Goal: Task Accomplishment & Management: Use online tool/utility

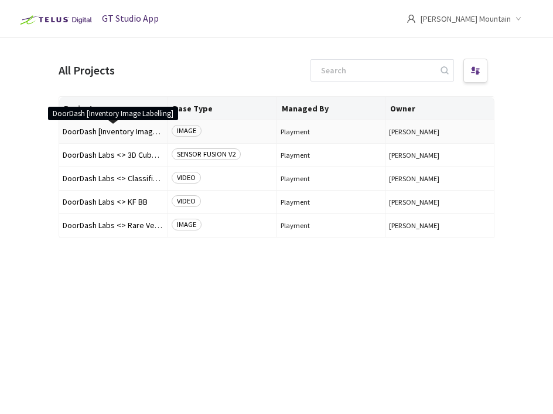
click at [123, 132] on span "DoorDash [Inventory Image Labelling]" at bounding box center [113, 131] width 101 height 9
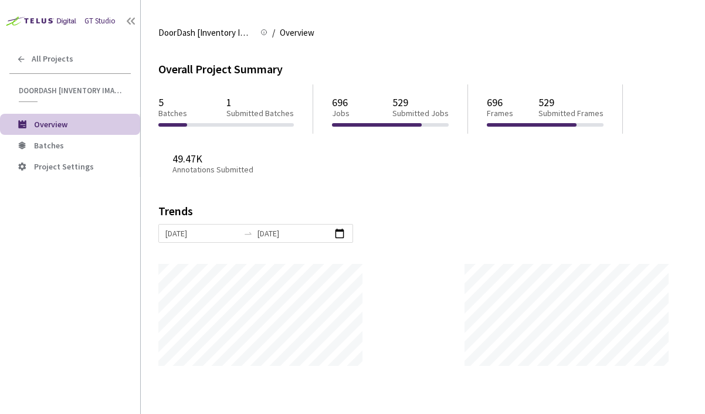
click at [234, 115] on p "Submitted Batches" at bounding box center [259, 113] width 67 height 10
click at [74, 141] on span "Batches" at bounding box center [82, 146] width 97 height 10
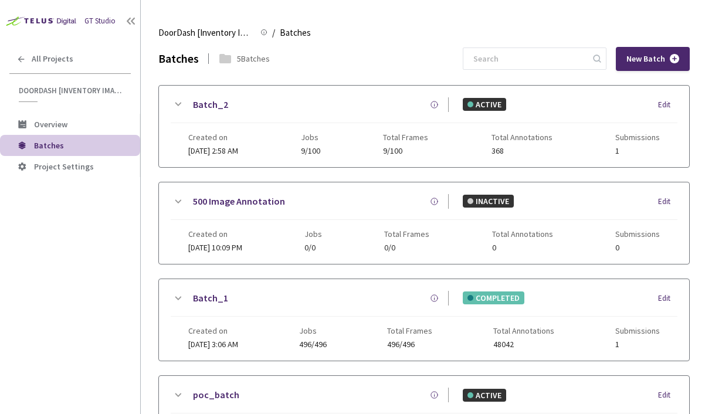
click at [295, 123] on div "Created on [DATE] 2:58 AM Jobs 9/100 Total Frames 9/100 Total Annotations 368 S…" at bounding box center [423, 139] width 471 height 32
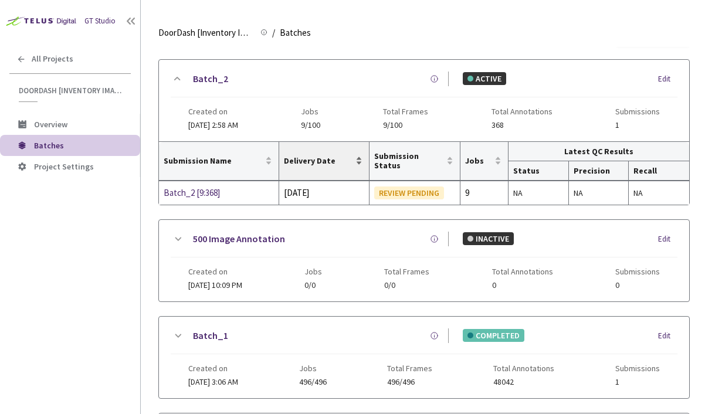
scroll to position [37, 0]
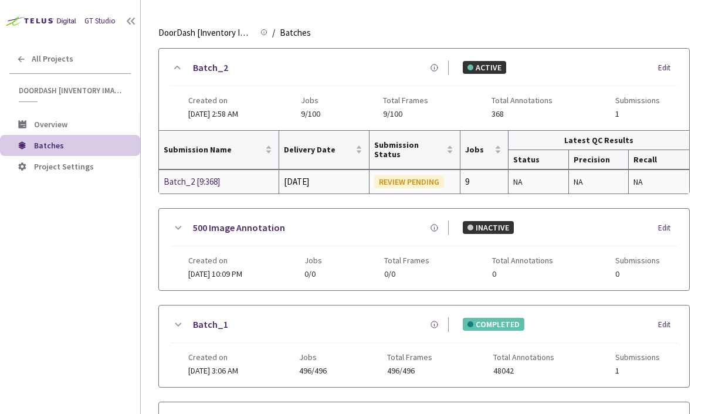
click at [425, 180] on div "REVIEW PENDING" at bounding box center [409, 181] width 70 height 13
click at [179, 183] on div "Batch_2 [9:368]" at bounding box center [219, 182] width 110 height 14
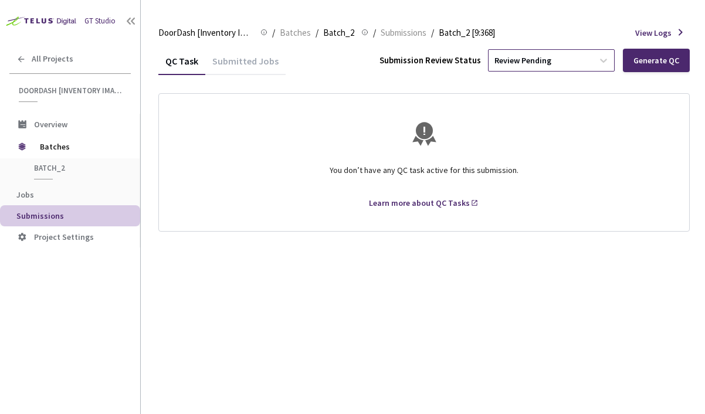
click at [553, 63] on div "Review Pending" at bounding box center [540, 60] width 104 height 19
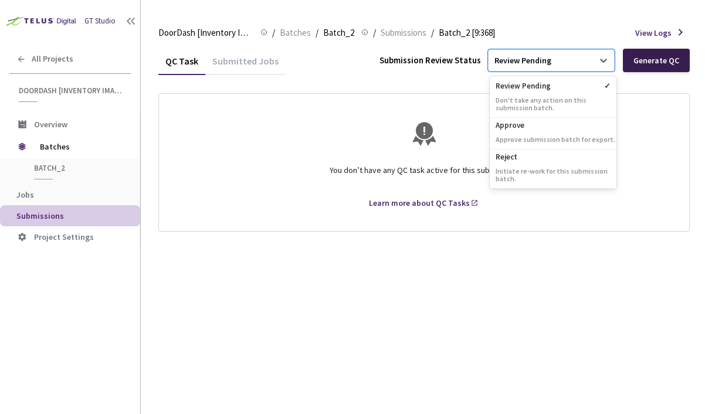
click at [553, 69] on div "Generate QC" at bounding box center [656, 60] width 67 height 23
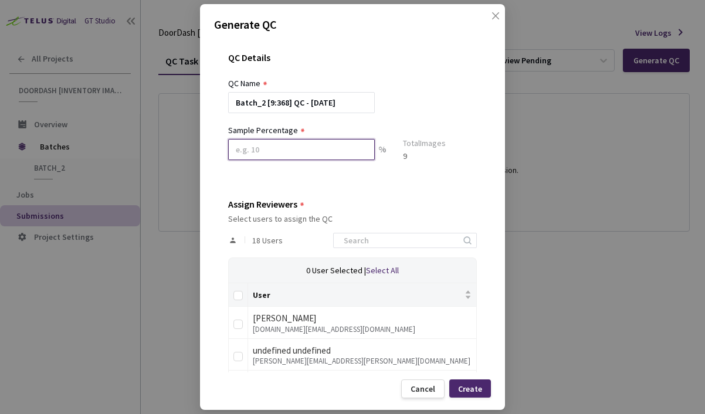
click at [307, 147] on input at bounding box center [301, 149] width 147 height 21
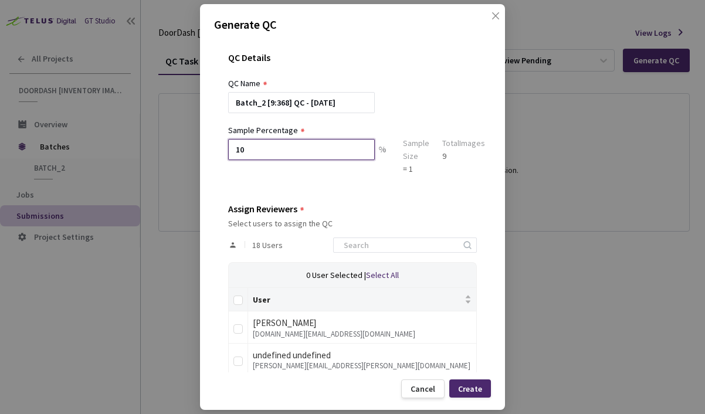
type input "1"
type input "2"
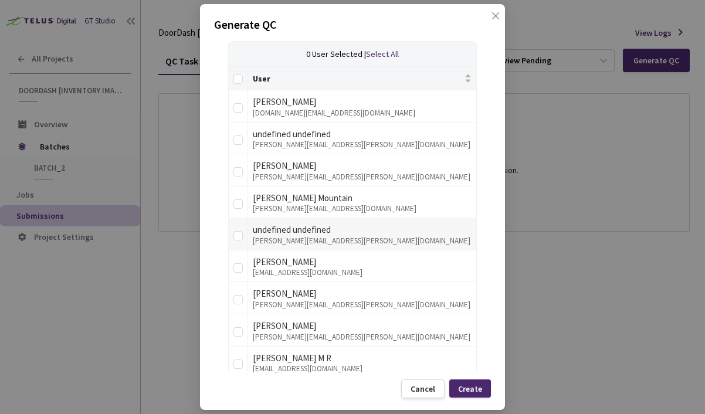
scroll to position [222, 0]
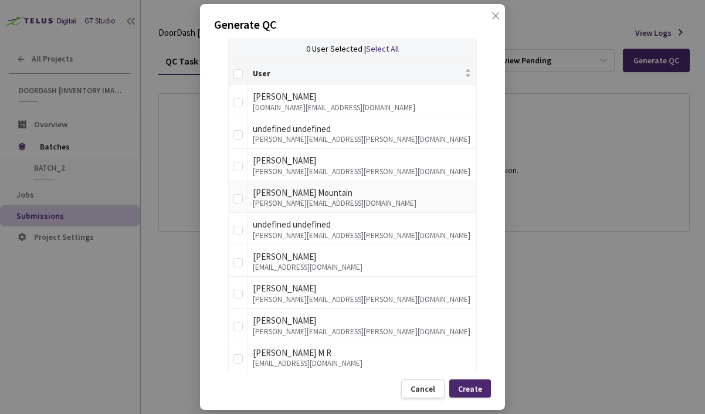
click at [295, 203] on div "[PERSON_NAME][EMAIL_ADDRESS][DOMAIN_NAME]" at bounding box center [362, 203] width 219 height 8
click at [240, 196] on input "checkbox" at bounding box center [237, 198] width 9 height 9
checkbox input "true"
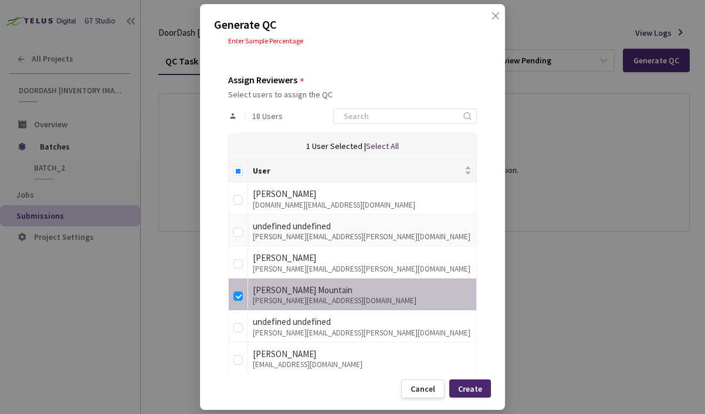
scroll to position [128, 0]
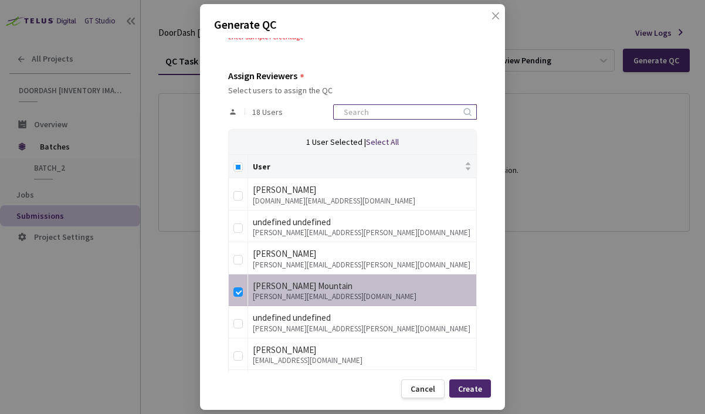
click at [386, 117] on input at bounding box center [399, 112] width 125 height 14
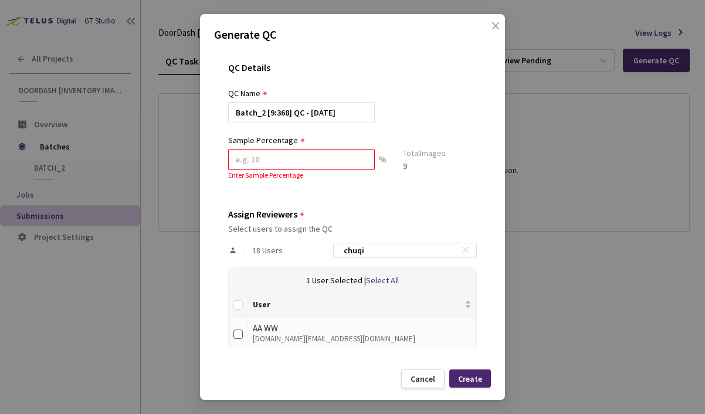
type input "chuqi"
click at [242, 337] on input "checkbox" at bounding box center [237, 333] width 9 height 9
checkbox input "true"
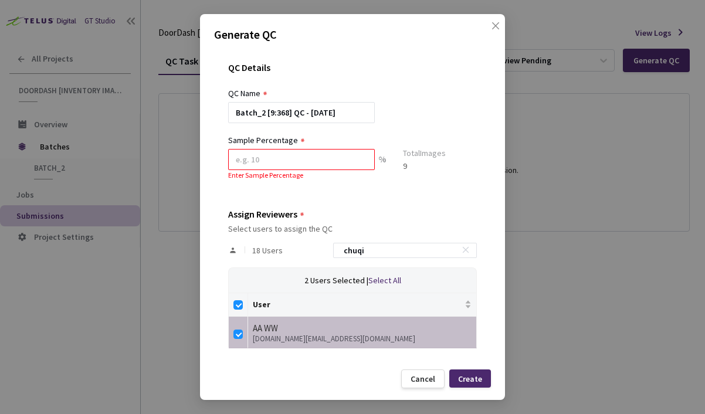
click at [385, 260] on div "18 Users chuqi" at bounding box center [352, 250] width 249 height 34
click at [393, 245] on input "chuqi" at bounding box center [399, 250] width 125 height 14
type input "G"
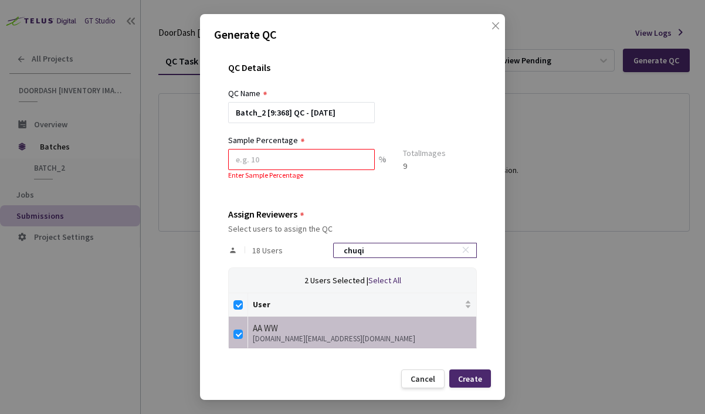
checkbox input "false"
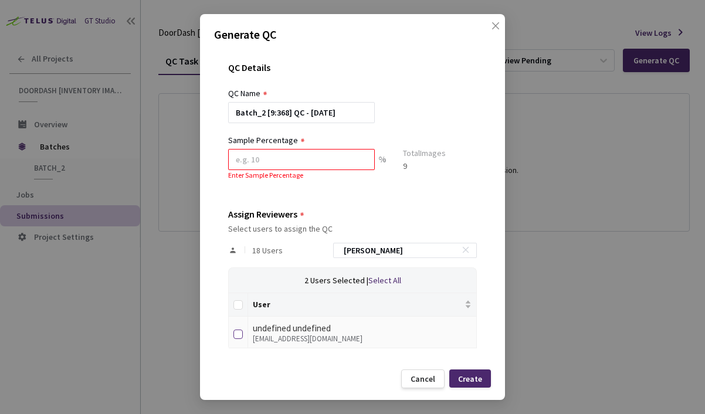
type input "[PERSON_NAME]"
click at [236, 339] on label at bounding box center [237, 332] width 9 height 16
click at [236, 339] on input "checkbox" at bounding box center [237, 333] width 9 height 9
checkbox input "true"
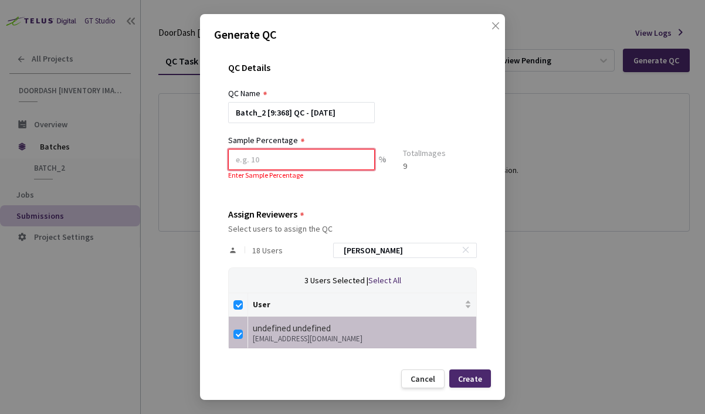
click at [282, 164] on input at bounding box center [301, 159] width 147 height 21
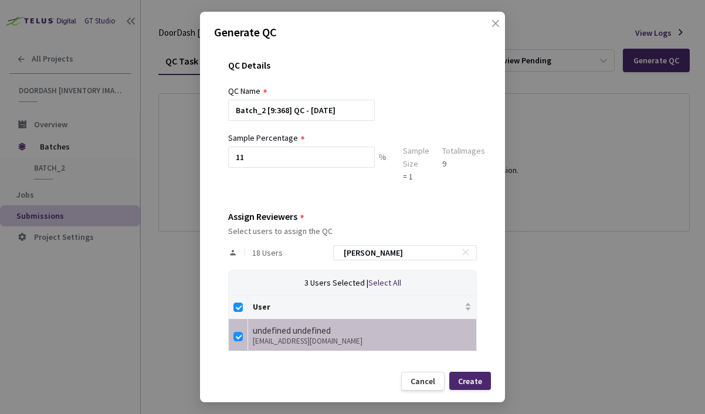
click at [410, 175] on div "= 1" at bounding box center [416, 176] width 26 height 13
click at [450, 170] on div "9" at bounding box center [463, 163] width 43 height 13
click at [275, 154] on input "11" at bounding box center [301, 157] width 147 height 21
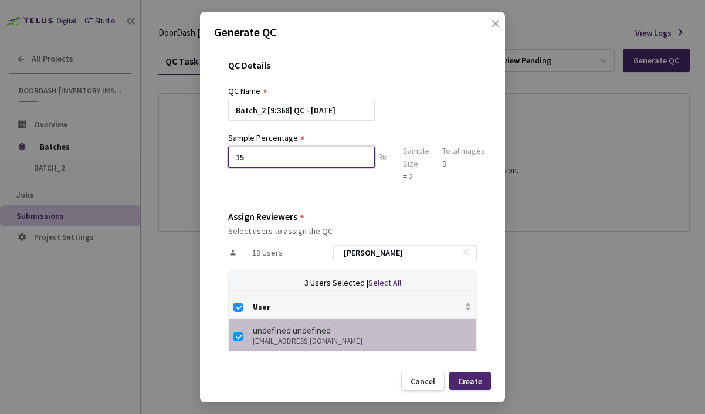
type input "1"
click at [440, 178] on div "Sample Percentage 20 % Sample Size = 2 Total Images 9" at bounding box center [356, 157] width 257 height 52
click at [478, 186] on div "QC Details QC Name Batch_2 [9:368] QC - [DATE] Sample Percentage 20 % Sample Si…" at bounding box center [352, 206] width 277 height 320
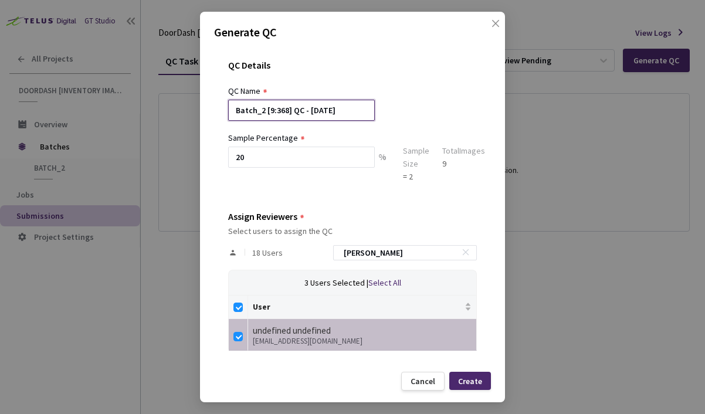
click at [305, 116] on input "Batch_2 [9:368] QC - [DATE]" at bounding box center [301, 110] width 147 height 21
click at [448, 141] on div "Sample Percentage 20 % Sample Size = 2 Total Images 9" at bounding box center [356, 157] width 257 height 52
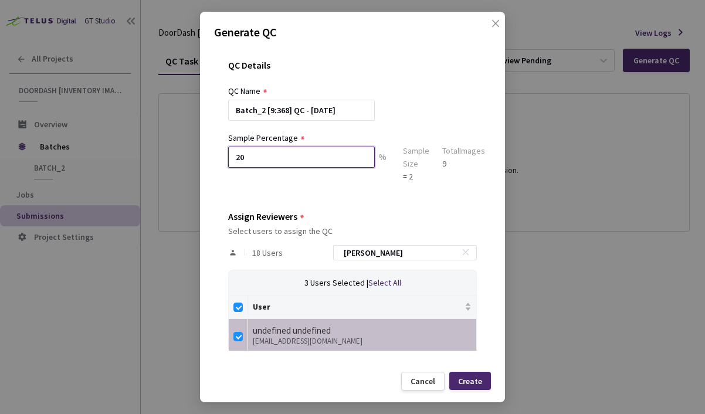
click at [291, 155] on input "20" at bounding box center [301, 157] width 147 height 21
click at [276, 159] on input "100" at bounding box center [301, 157] width 147 height 21
type input "10"
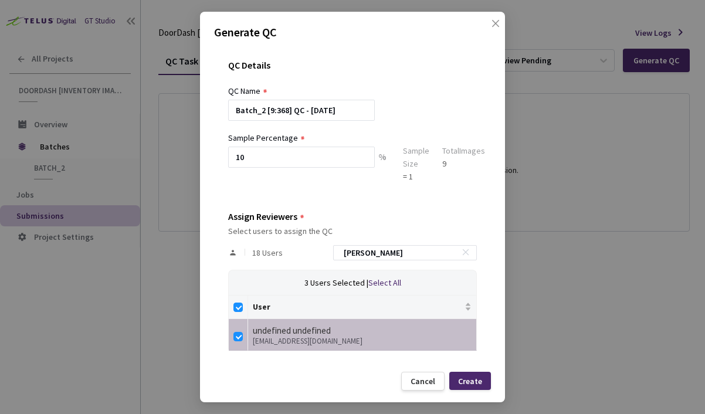
click at [443, 243] on div "18 Users [PERSON_NAME]" at bounding box center [352, 253] width 249 height 34
click at [470, 389] on div "Create" at bounding box center [470, 381] width 42 height 18
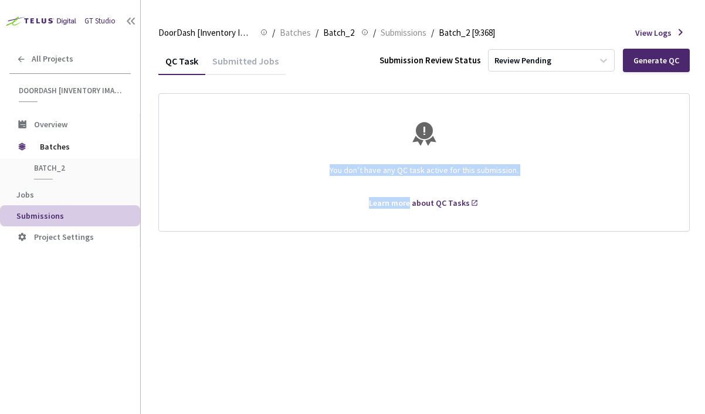
drag, startPoint x: 412, startPoint y: 199, endPoint x: 426, endPoint y: 138, distance: 62.7
click at [426, 138] on div "You don’t have any QC task active for this submission. Learn more about QC Tasks" at bounding box center [424, 163] width 502 height 114
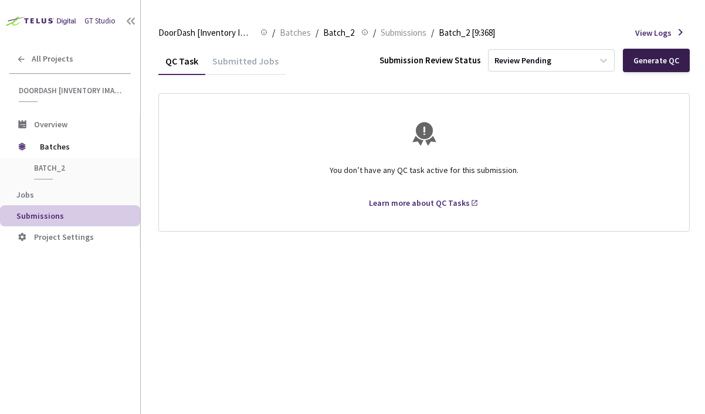
click at [553, 60] on div "Generate QC" at bounding box center [656, 60] width 46 height 9
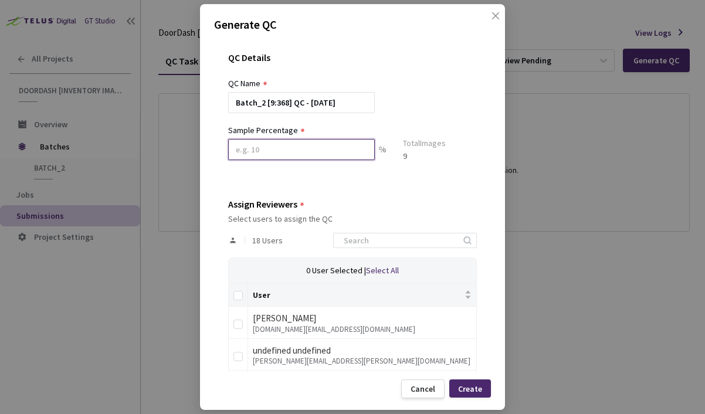
click at [313, 154] on input at bounding box center [301, 149] width 147 height 21
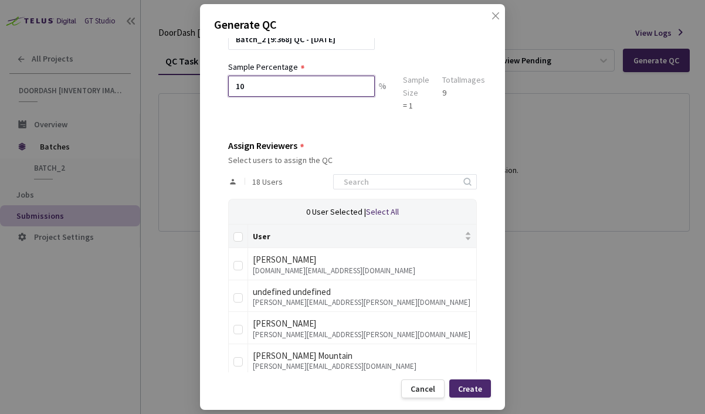
scroll to position [120, 0]
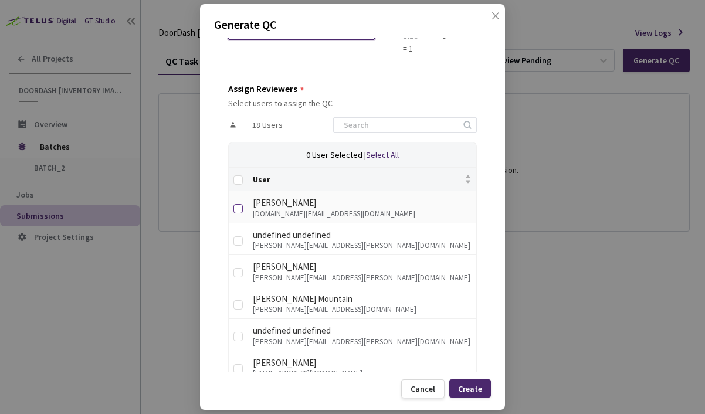
type input "10"
click at [242, 213] on label at bounding box center [237, 207] width 9 height 16
click at [242, 213] on input "checkbox" at bounding box center [237, 208] width 9 height 9
checkbox input "true"
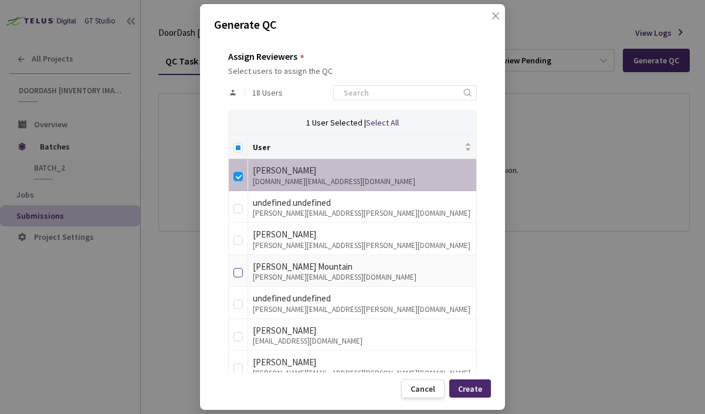
click at [235, 270] on input "checkbox" at bounding box center [237, 272] width 9 height 9
checkbox input "true"
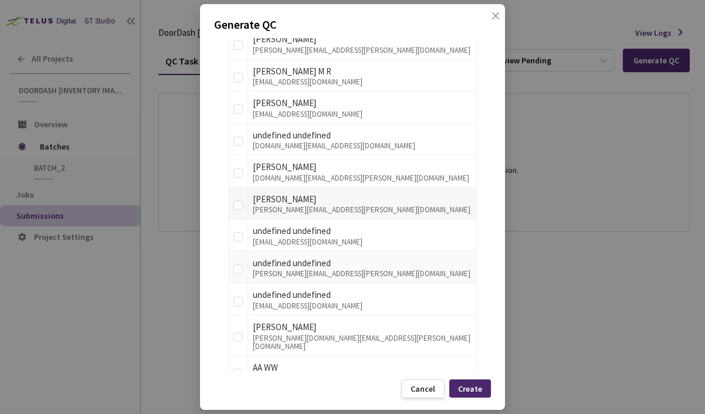
scroll to position [529, 0]
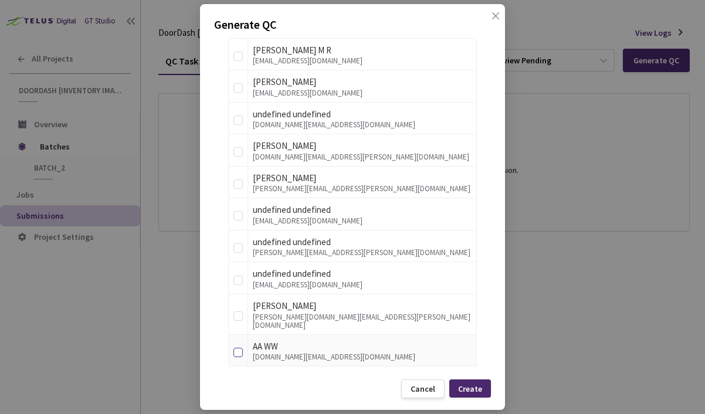
click at [239, 348] on input "checkbox" at bounding box center [237, 352] width 9 height 9
checkbox input "true"
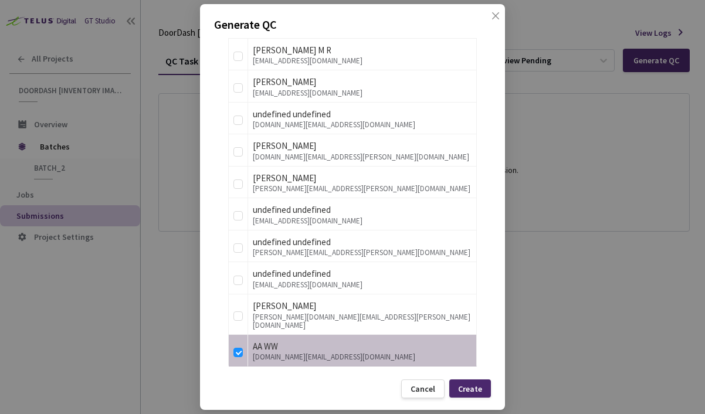
click at [471, 375] on div "Generate QC QC Details QC Name Batch_2 [9:368] QC - [DATE] Sample Percentage 10…" at bounding box center [352, 207] width 305 height 406
click at [471, 384] on div "Create" at bounding box center [470, 388] width 24 height 9
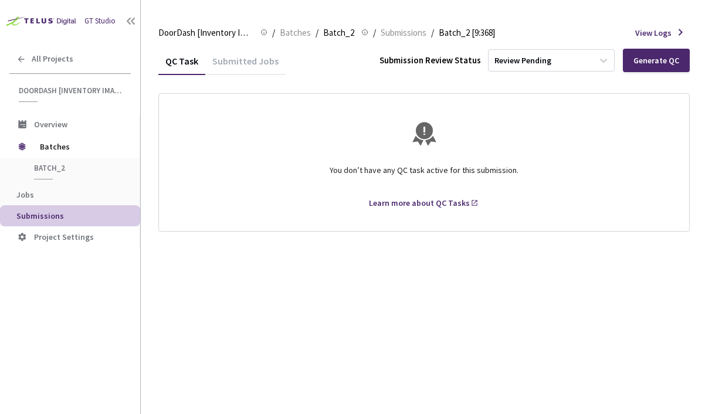
click at [67, 169] on span "Batch_2" at bounding box center [77, 168] width 87 height 10
click at [74, 141] on span "Batches" at bounding box center [80, 146] width 80 height 23
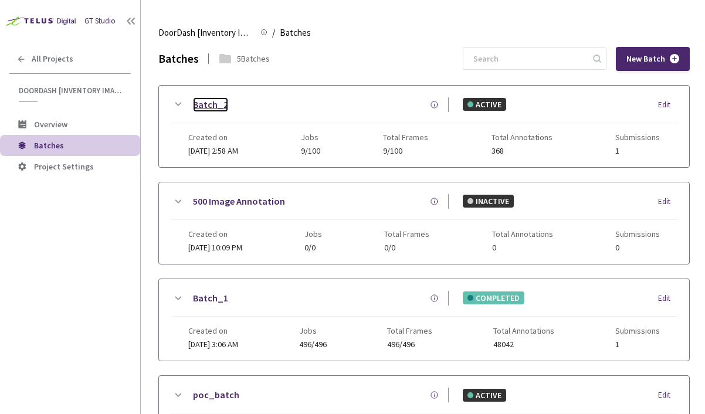
click at [202, 97] on link "Batch_2" at bounding box center [210, 104] width 35 height 15
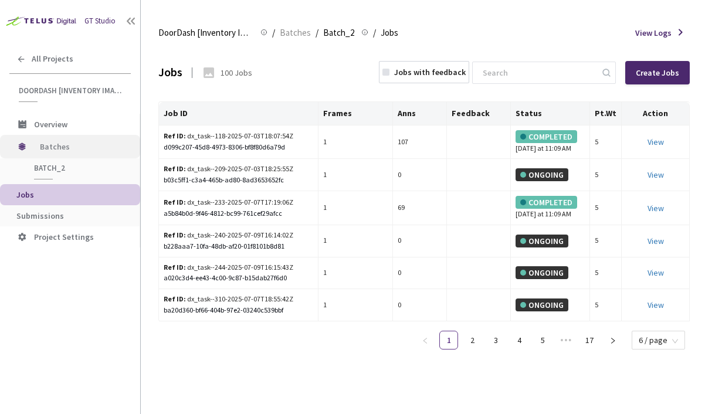
click at [58, 147] on span "Batches" at bounding box center [80, 146] width 80 height 23
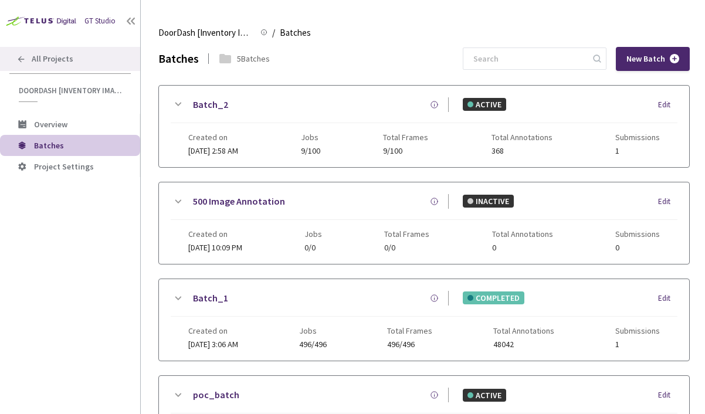
click at [58, 60] on span "All Projects" at bounding box center [53, 59] width 42 height 10
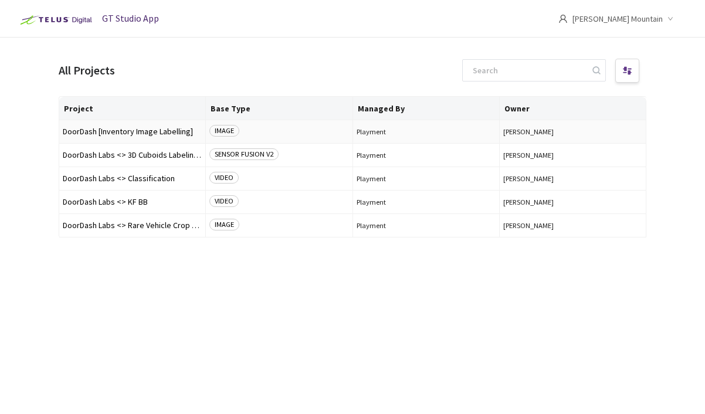
click at [140, 134] on span "DoorDash [Inventory Image Labelling]" at bounding box center [132, 131] width 139 height 9
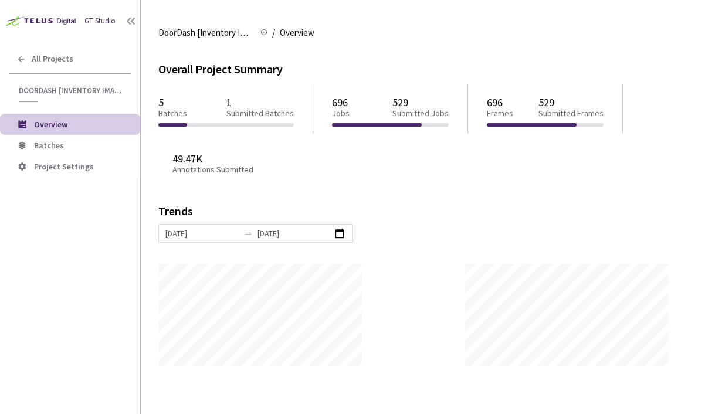
scroll to position [414, 705]
click at [247, 108] on p "Submitted Batches" at bounding box center [259, 113] width 67 height 10
click at [88, 154] on li "Batches" at bounding box center [70, 145] width 140 height 21
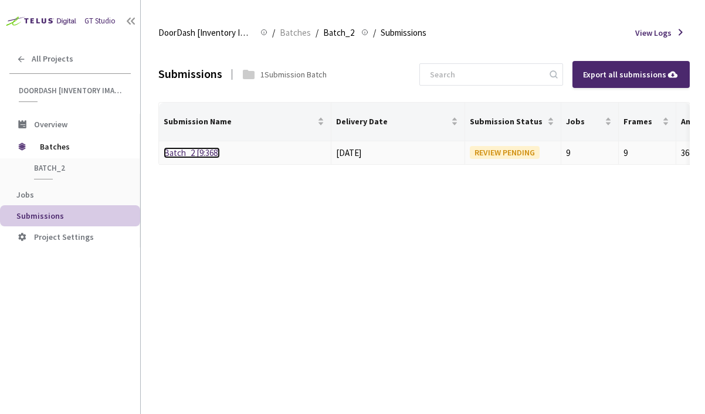
click at [197, 152] on link "Batch_2 [9:368]" at bounding box center [192, 152] width 56 height 11
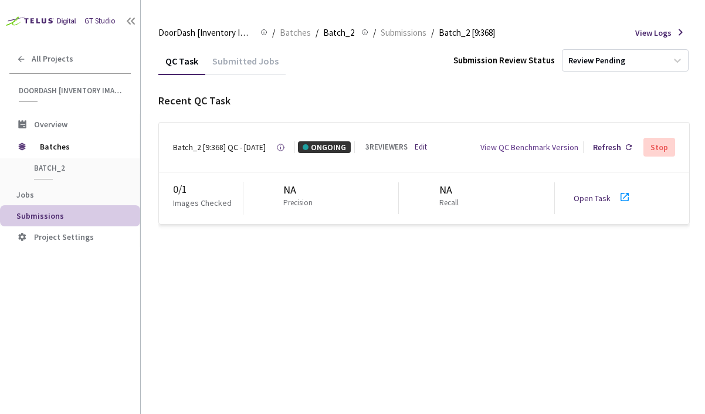
click at [532, 144] on div "View QC Benchmark Version" at bounding box center [529, 147] width 98 height 12
click at [372, 153] on div "3 REVIEWERS" at bounding box center [386, 147] width 42 height 11
click at [420, 146] on link "Edit" at bounding box center [420, 147] width 12 height 11
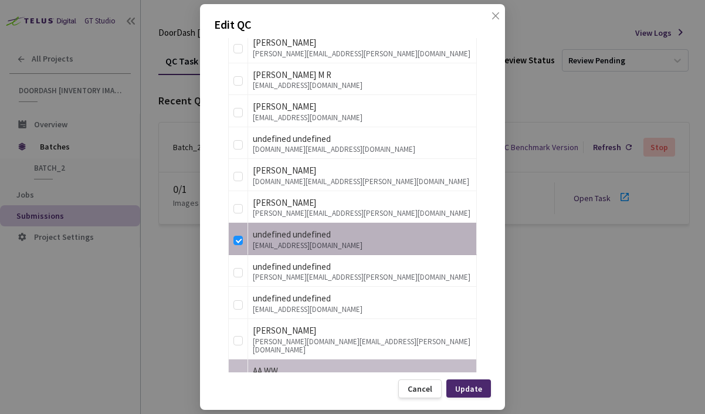
scroll to position [529, 0]
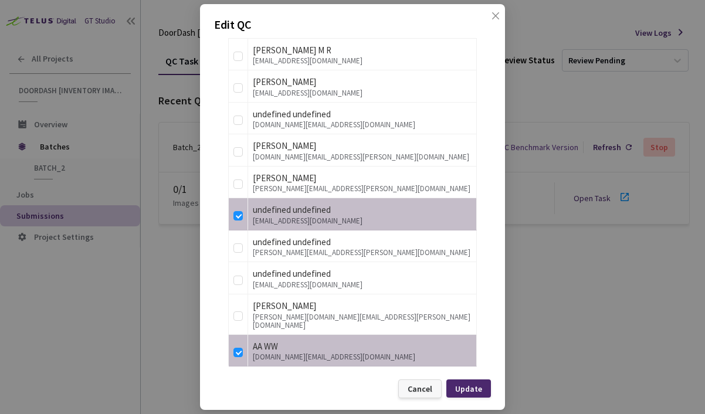
click at [421, 392] on div "Cancel" at bounding box center [419, 388] width 25 height 9
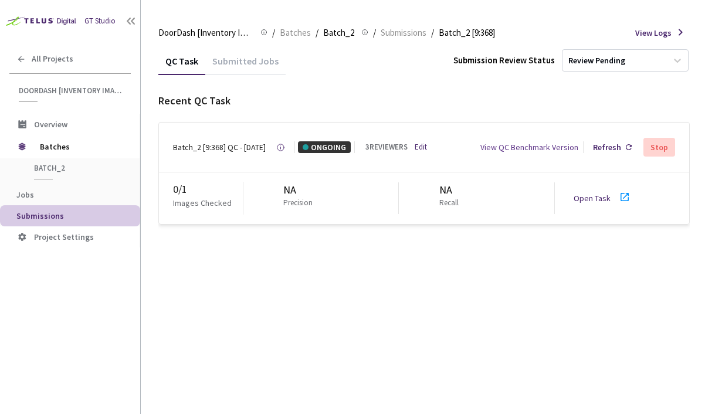
click at [622, 199] on icon at bounding box center [624, 197] width 8 height 8
click at [510, 153] on div "View QC Benchmark Version" at bounding box center [529, 147] width 98 height 12
click at [618, 196] on icon at bounding box center [624, 197] width 14 height 14
